Goal: Task Accomplishment & Management: Manage account settings

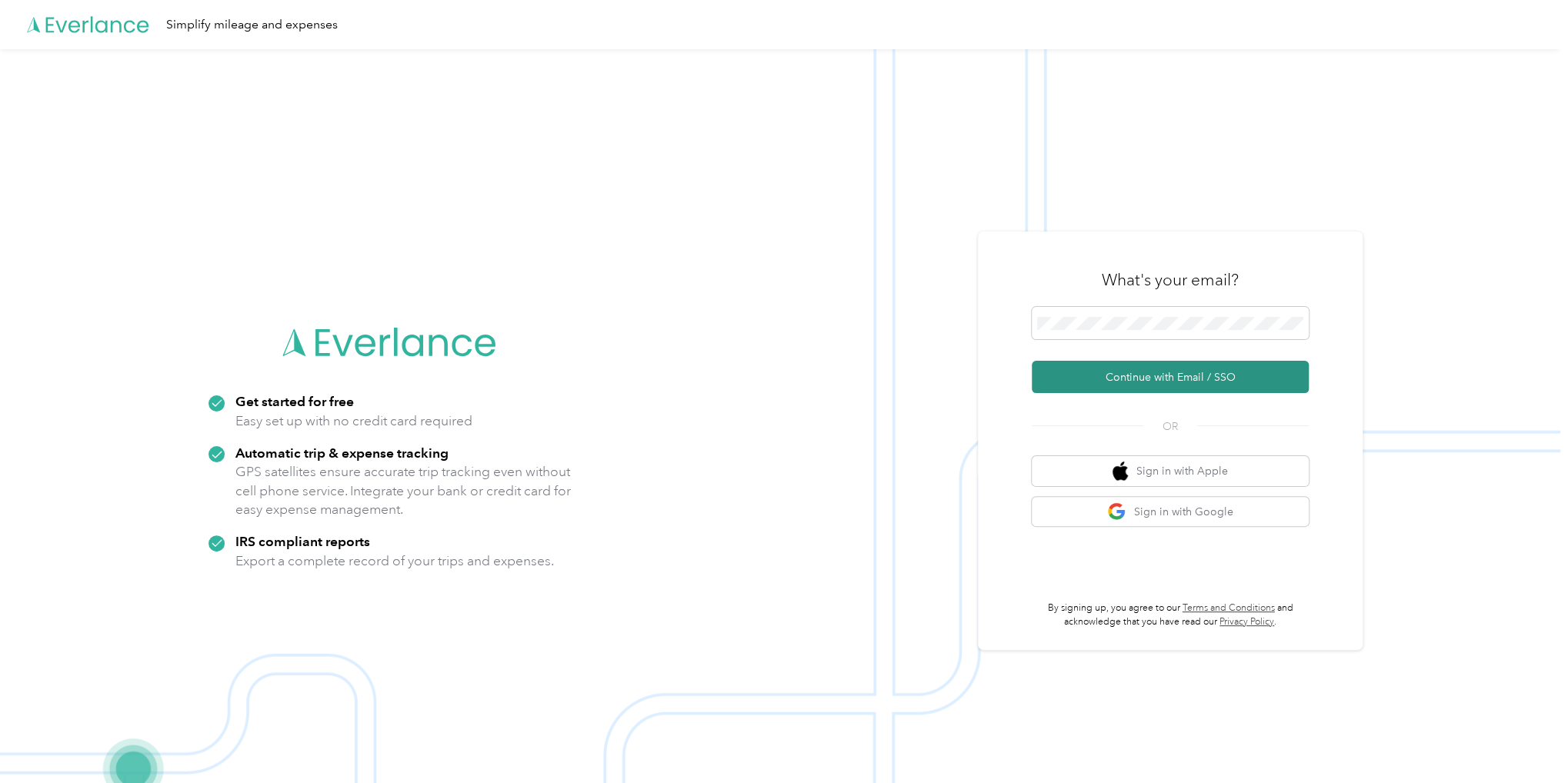
click at [1153, 375] on button "Continue with Email / SSO" at bounding box center [1170, 377] width 277 height 32
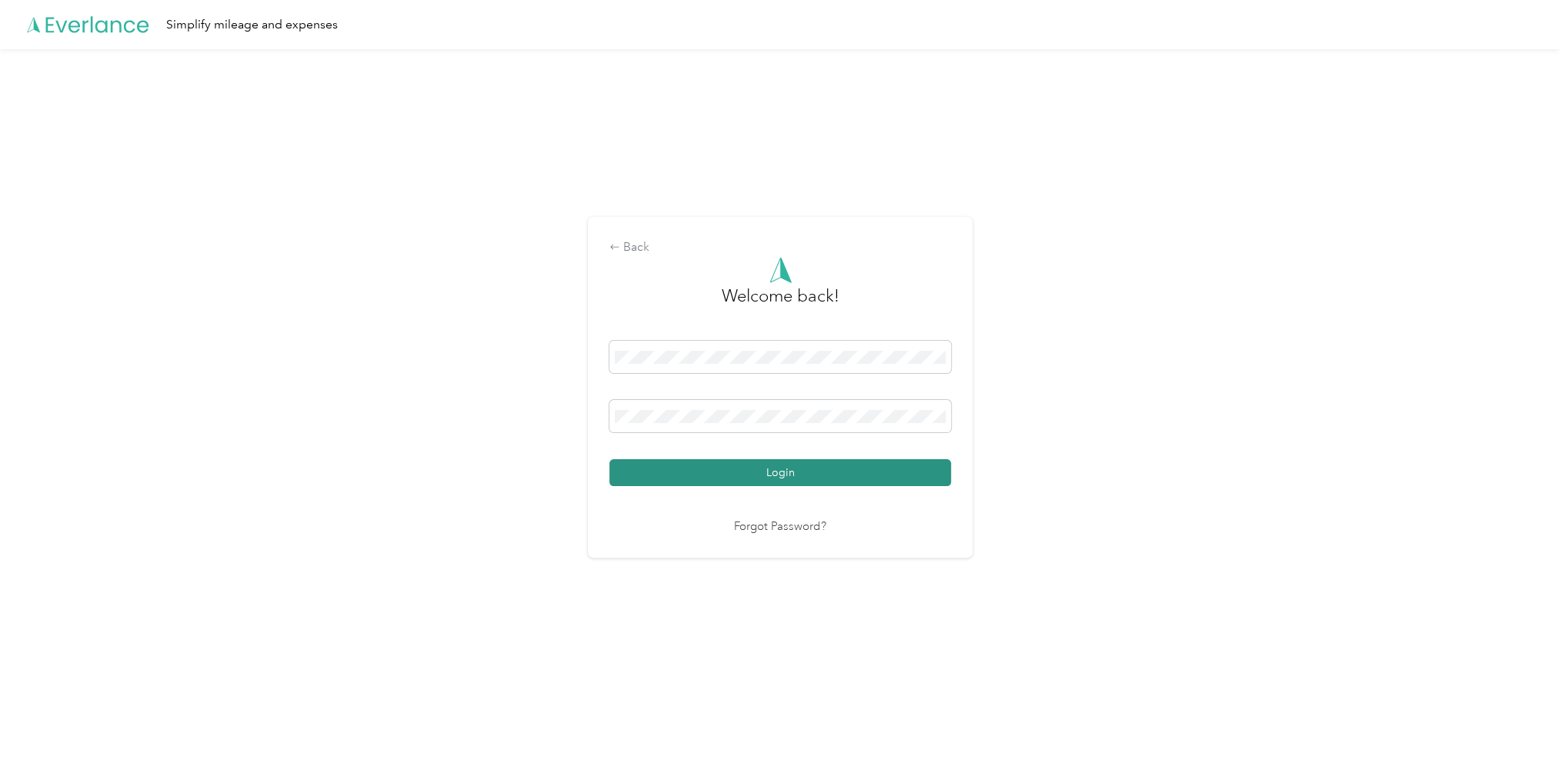
click at [740, 472] on button "Login" at bounding box center [780, 473] width 341 height 27
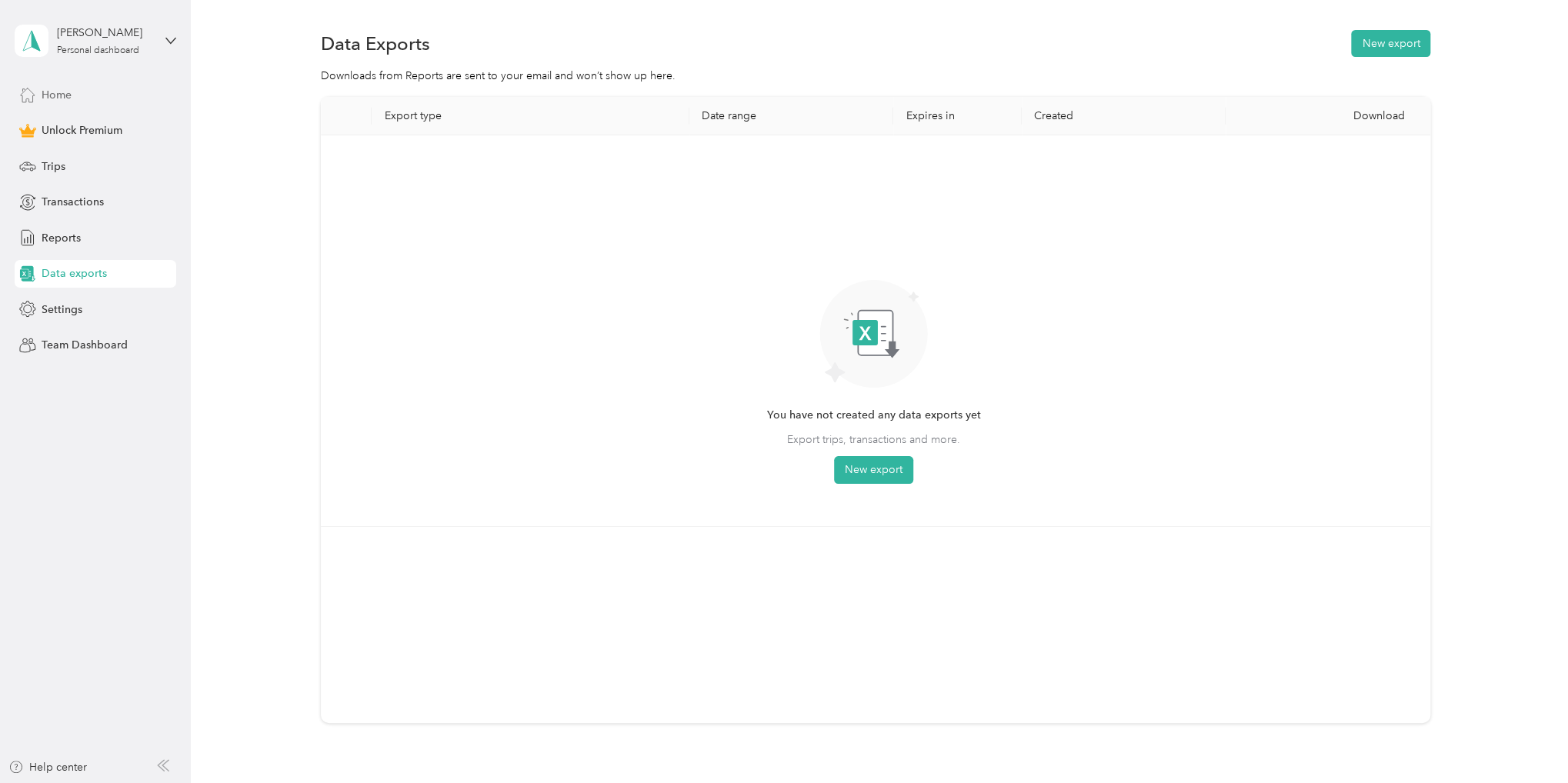
click at [59, 96] on span "Home" at bounding box center [56, 95] width 30 height 16
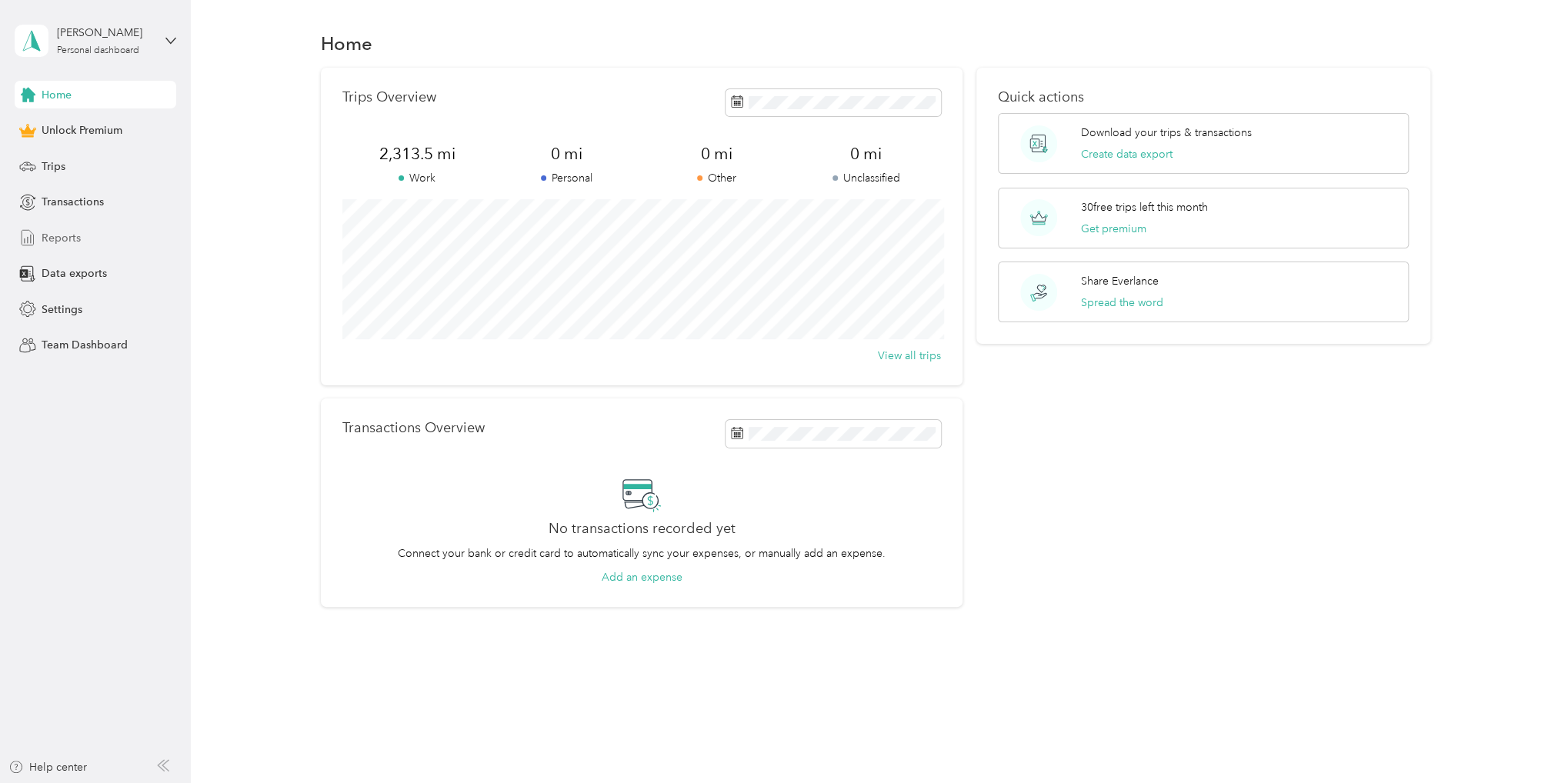
click at [63, 235] on span "Reports" at bounding box center [61, 238] width 39 height 16
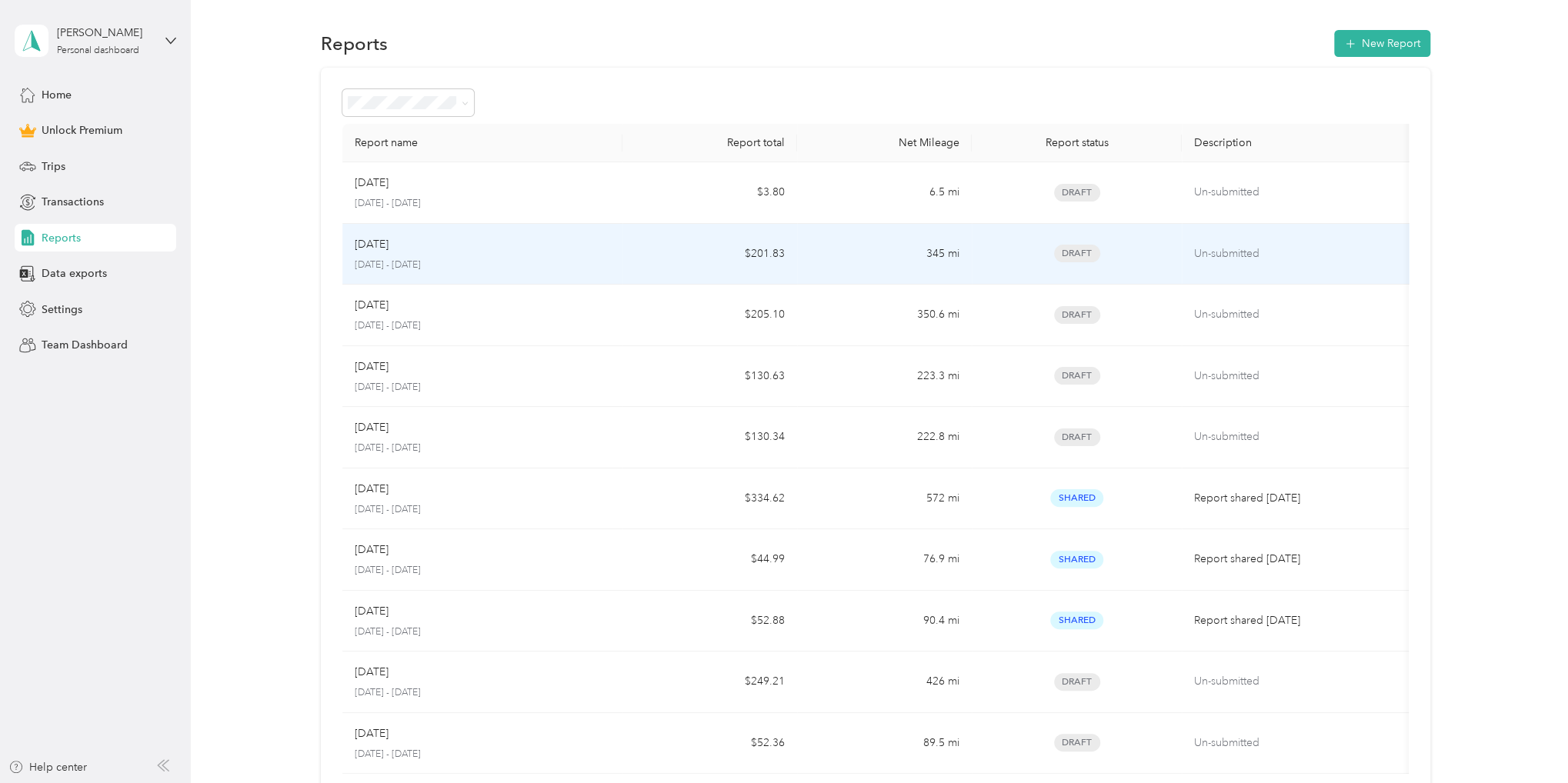
click at [1115, 255] on div "Draft" at bounding box center [1076, 253] width 185 height 18
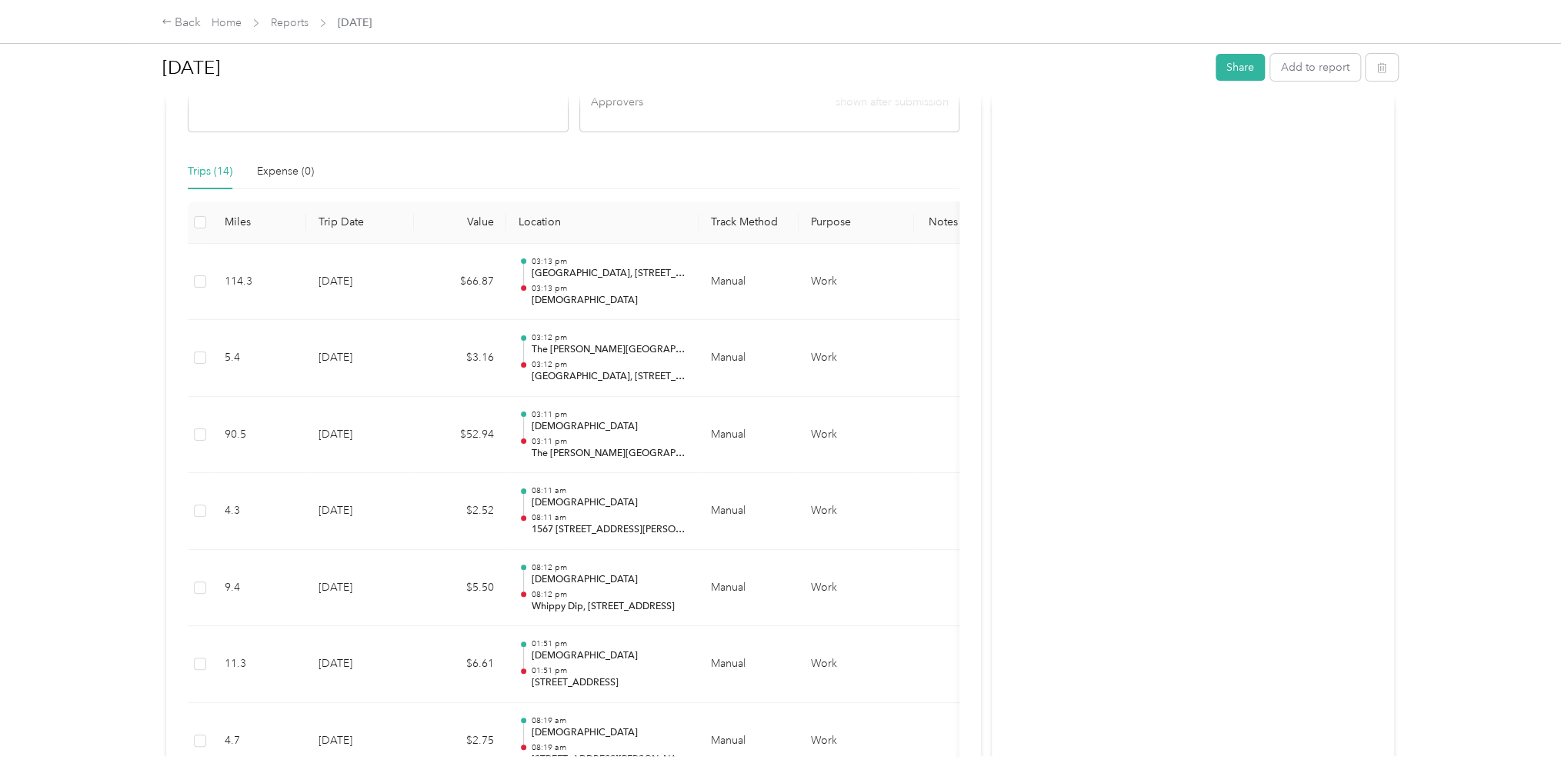
scroll to position [308, 0]
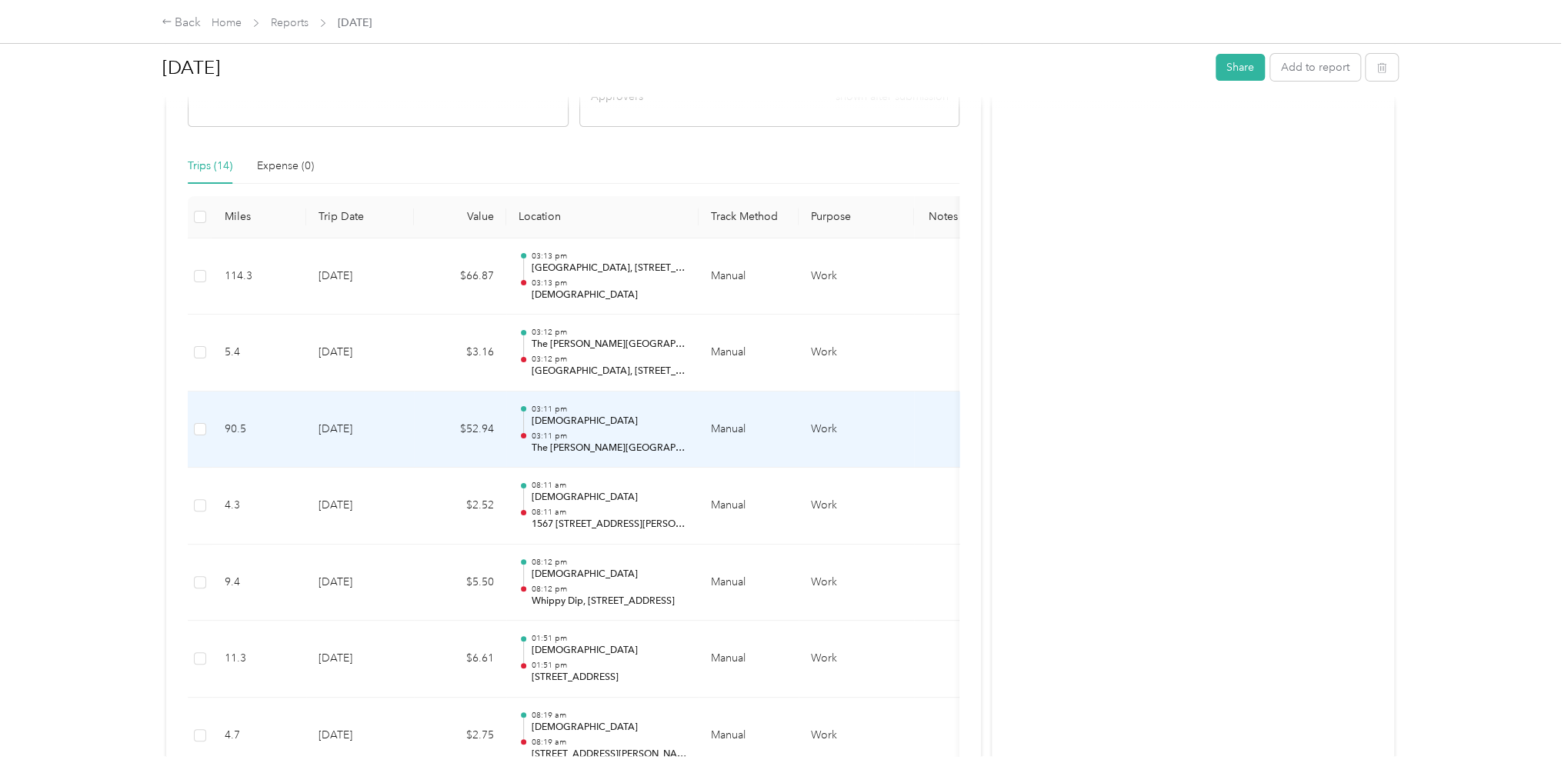
click at [622, 426] on p "[DEMOGRAPHIC_DATA]" at bounding box center [608, 421] width 155 height 14
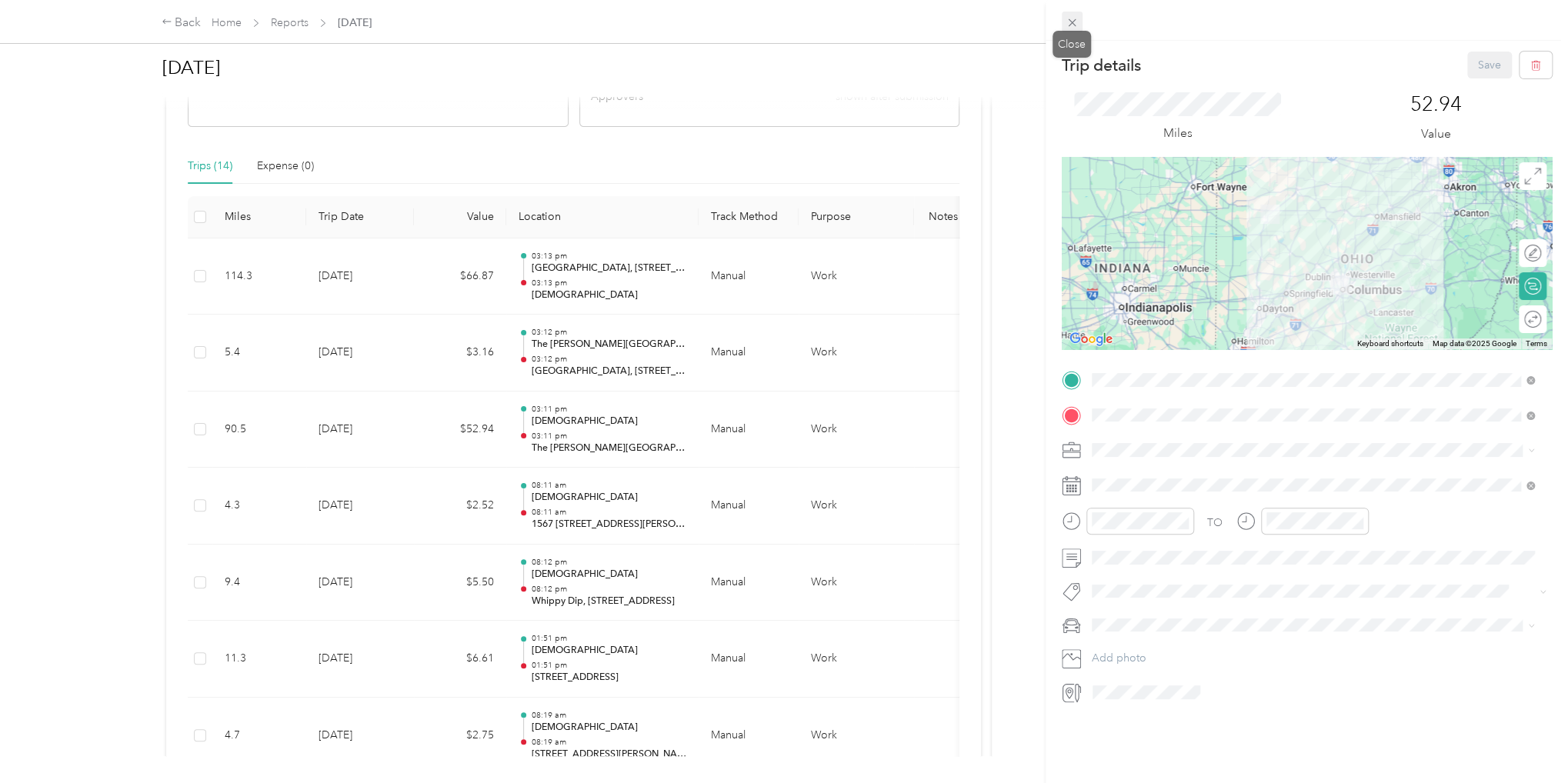
click at [1071, 26] on icon at bounding box center [1071, 22] width 13 height 13
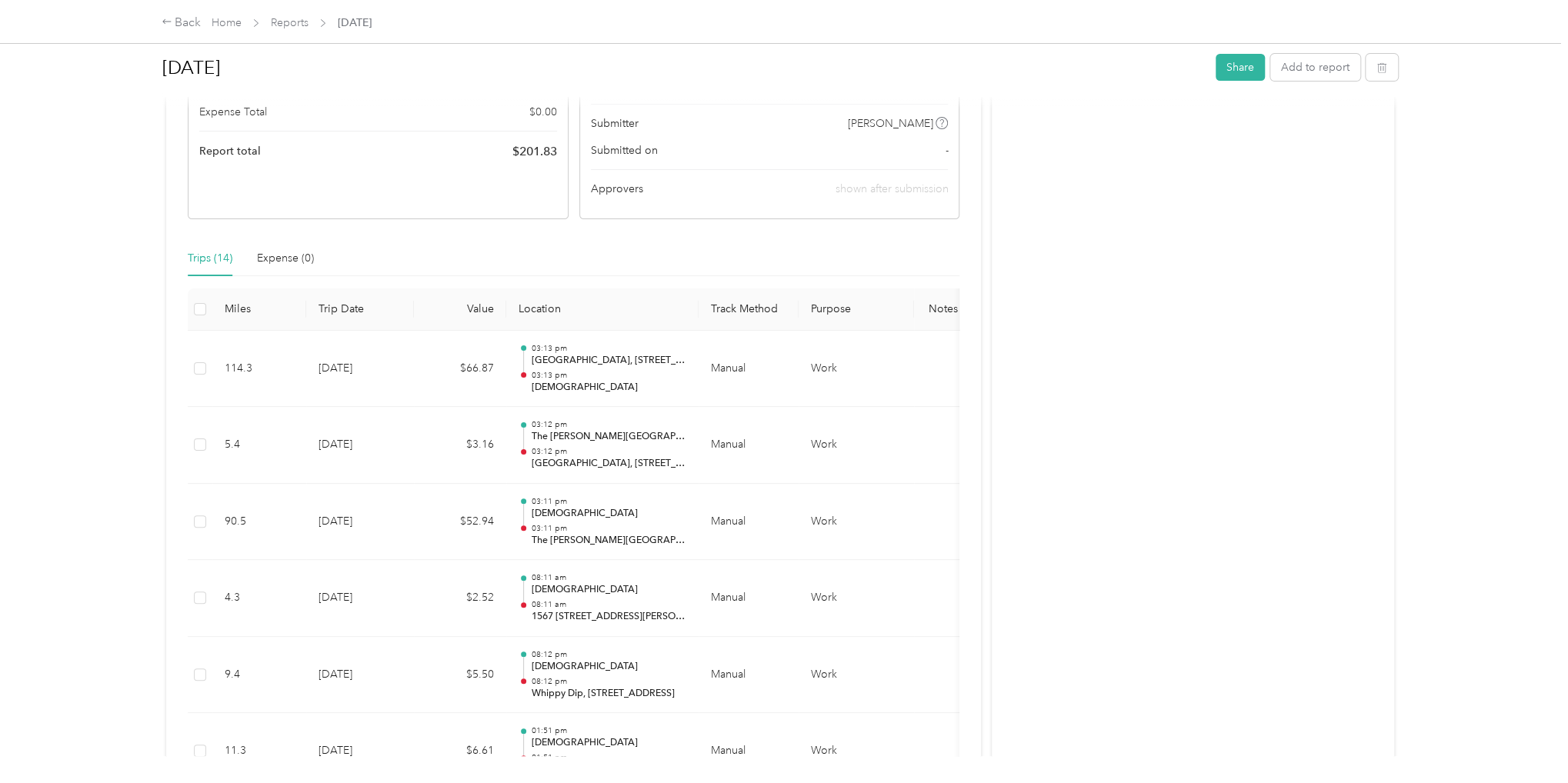
scroll to position [0, 0]
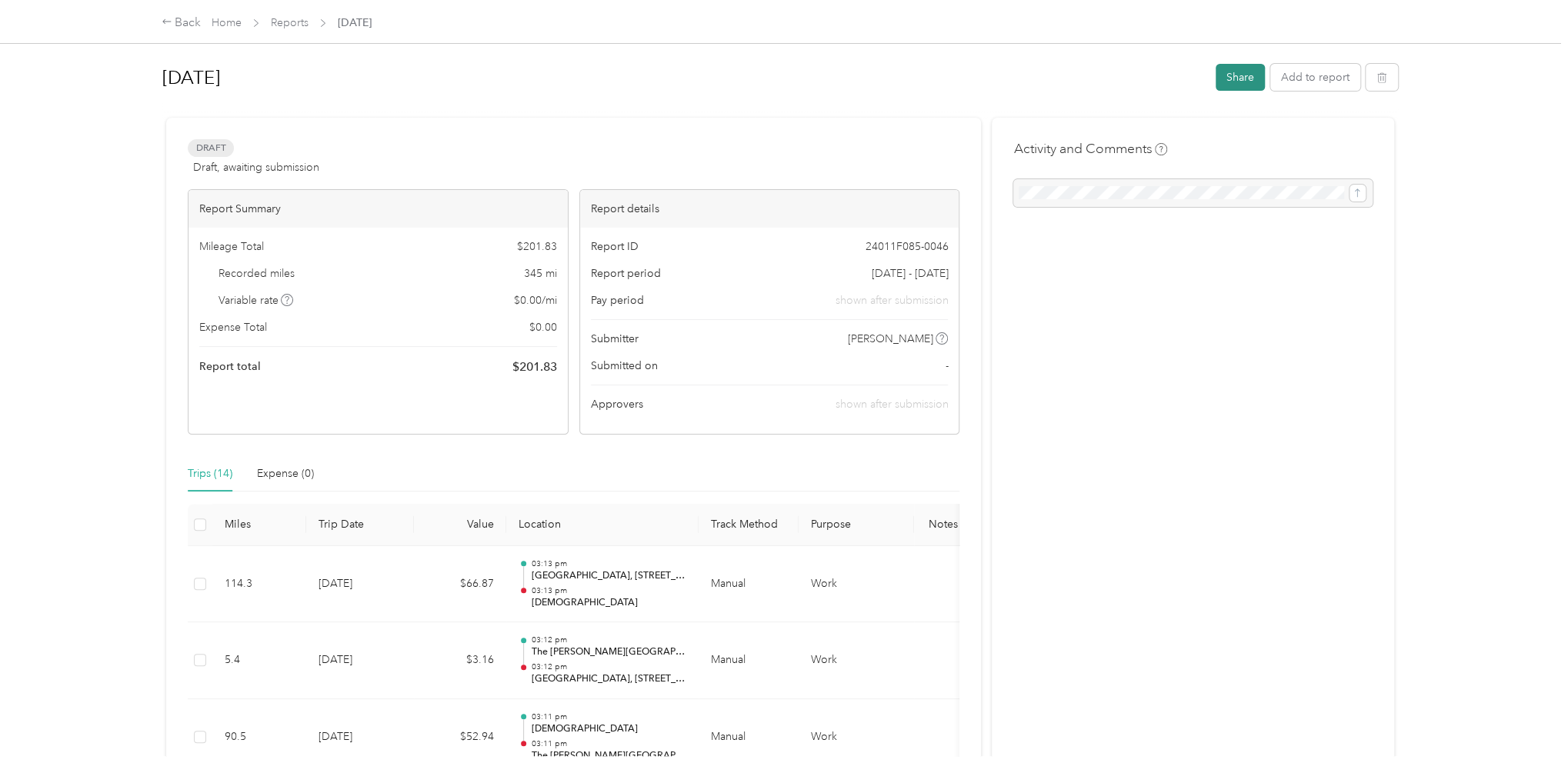
click at [1231, 78] on button "Share" at bounding box center [1240, 78] width 49 height 27
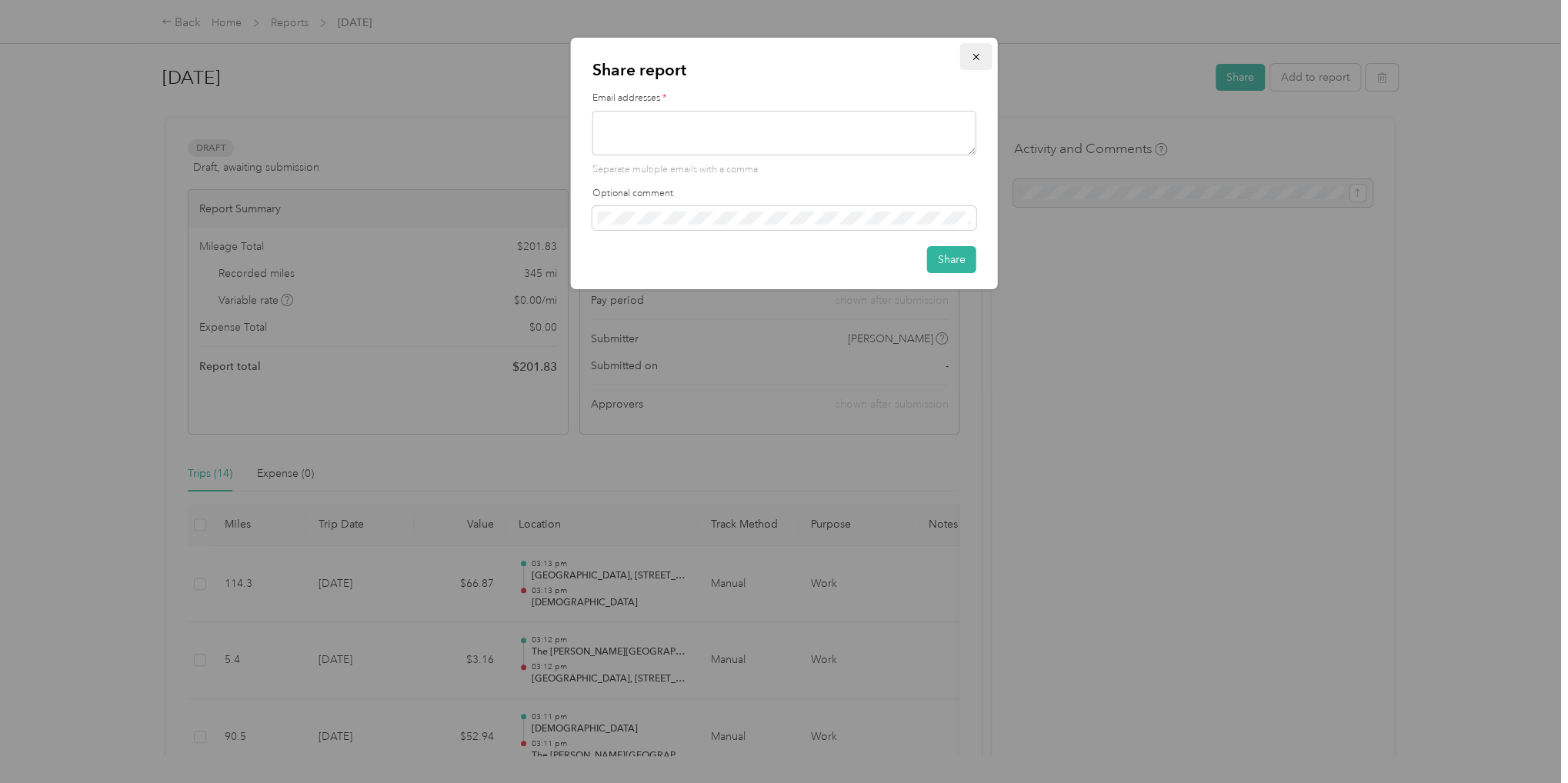
click at [979, 58] on icon "button" at bounding box center [976, 56] width 11 height 11
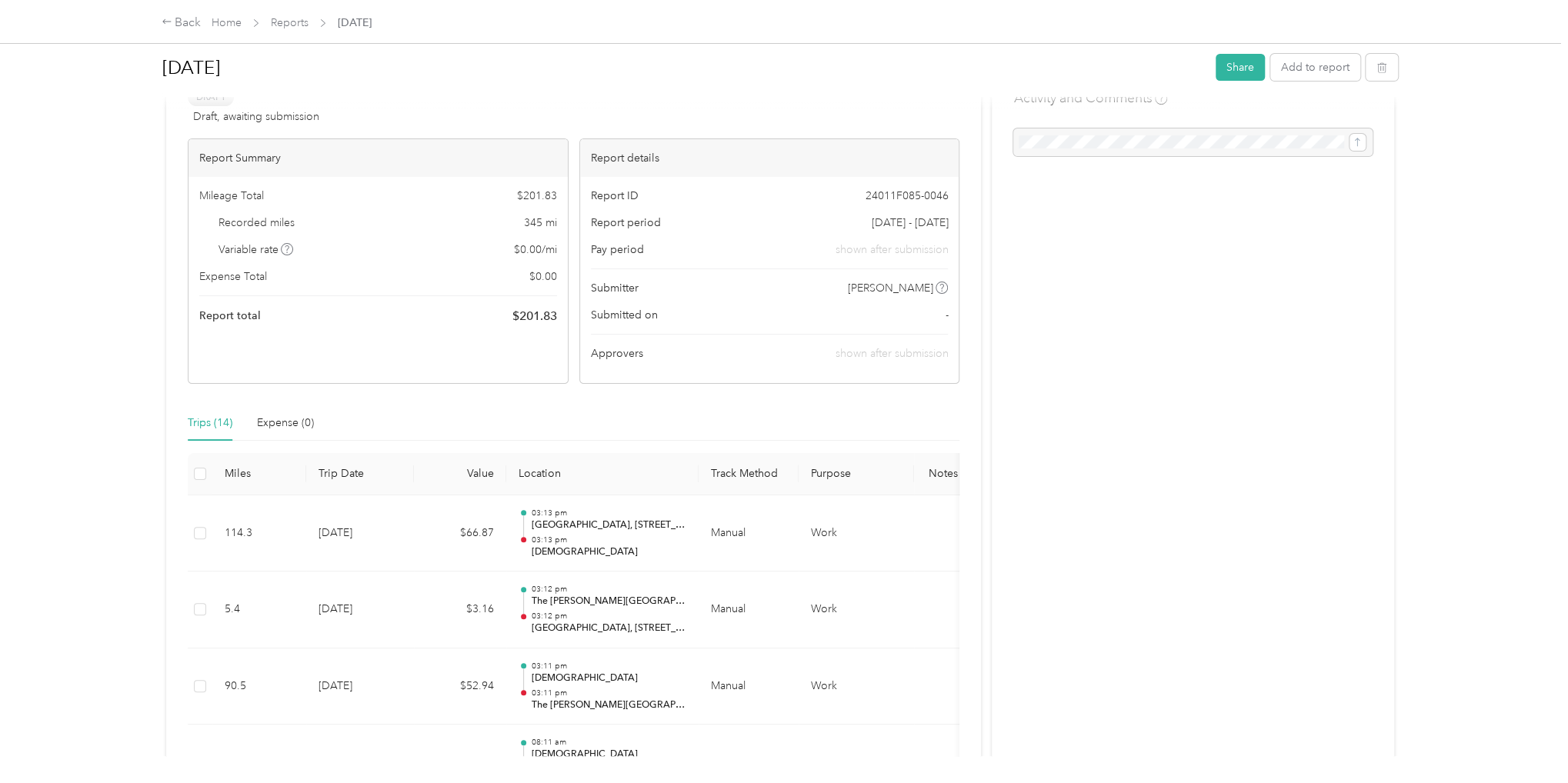
scroll to position [51, 0]
